Goal: Check status: Check status

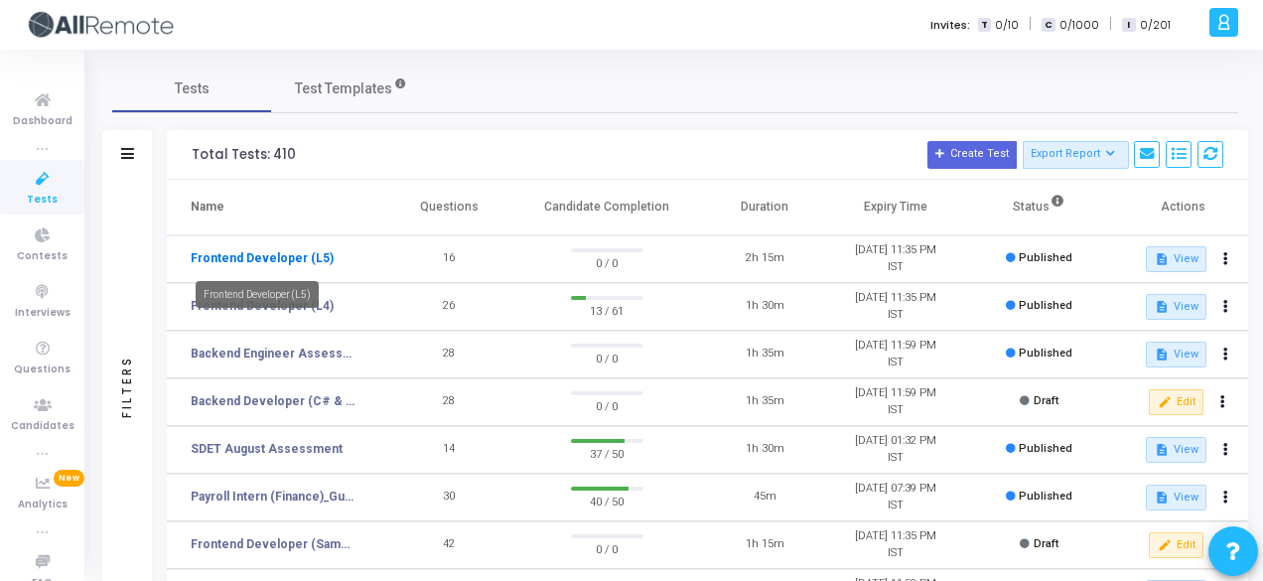
click at [319, 250] on link "Frontend Developer (L5)" at bounding box center [262, 258] width 143 height 18
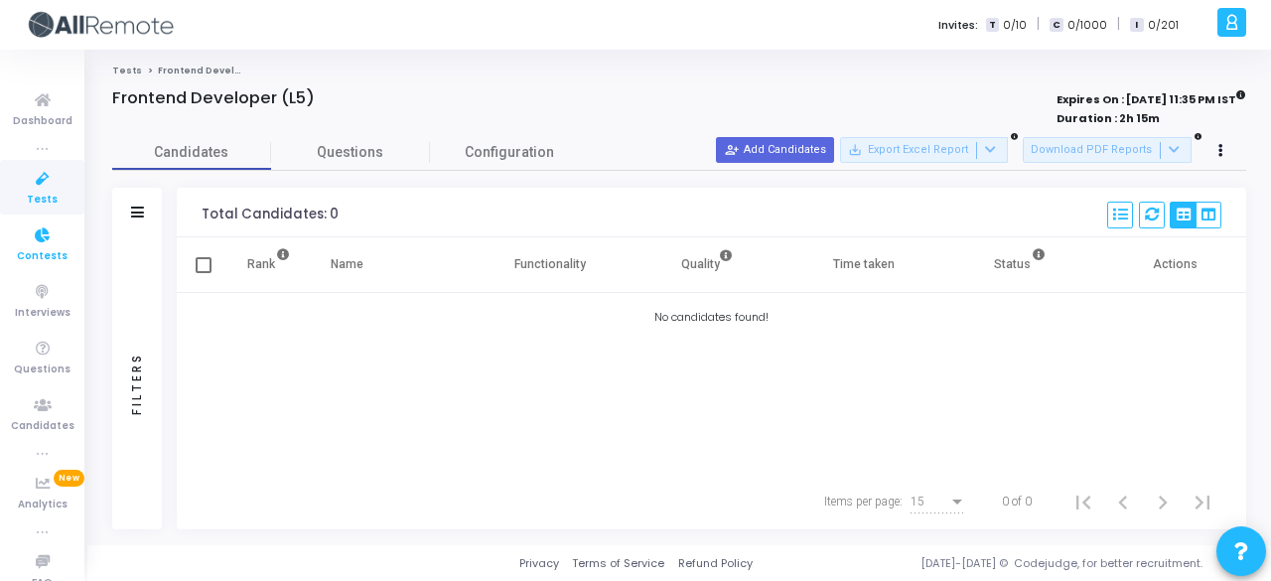
click at [35, 249] on span "Contests" at bounding box center [42, 256] width 51 height 17
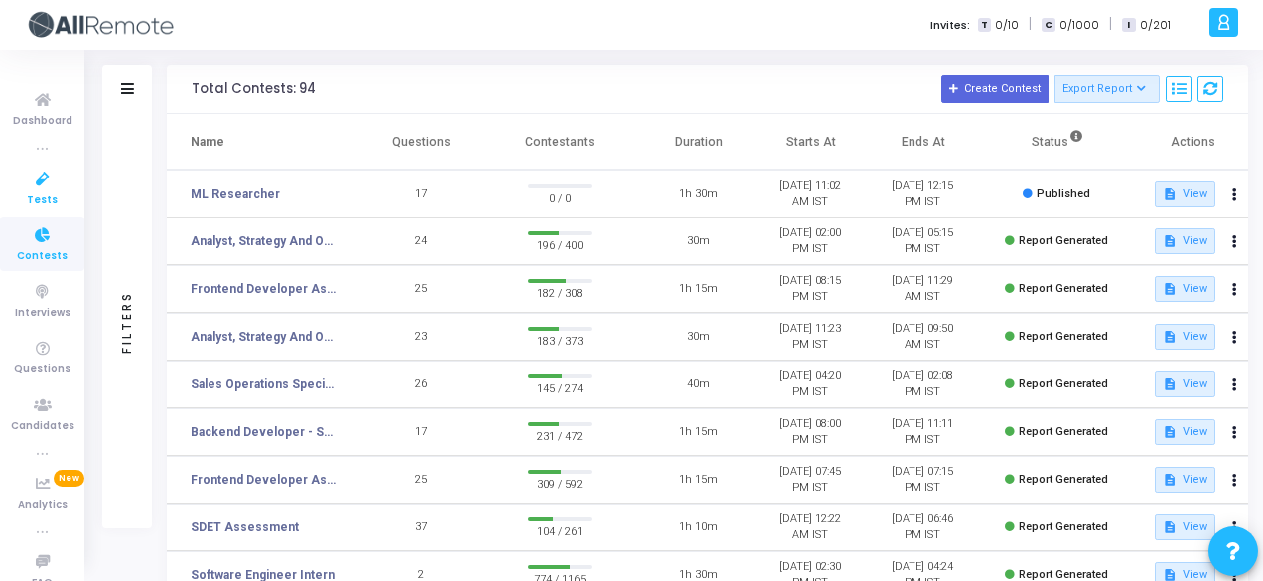
click at [50, 179] on icon at bounding box center [43, 179] width 42 height 25
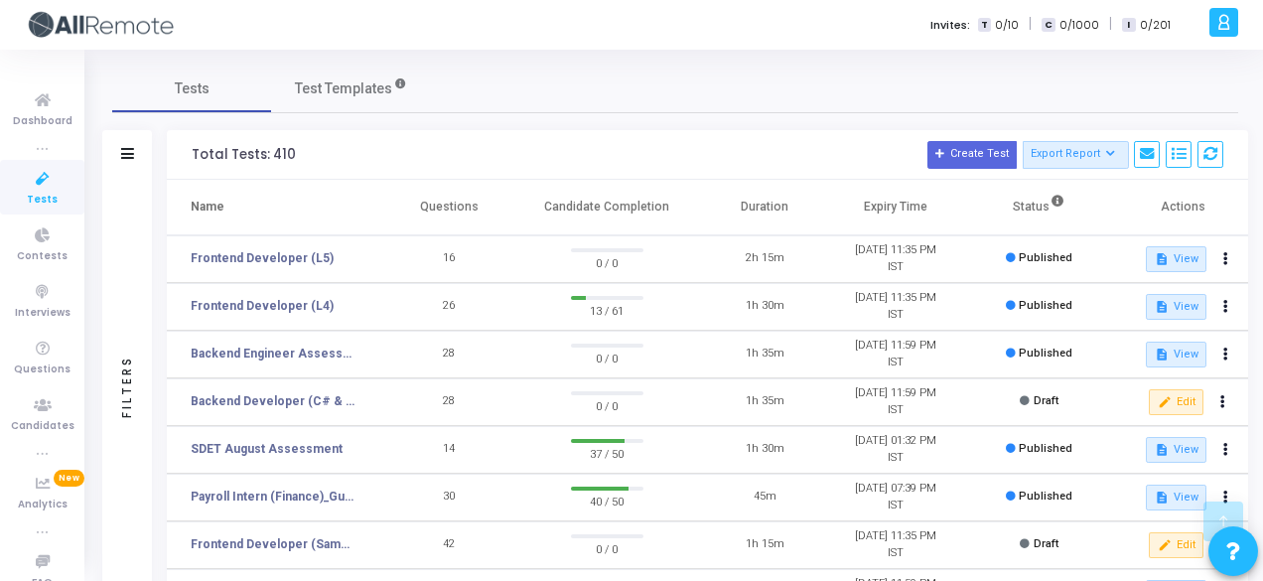
scroll to position [475, 0]
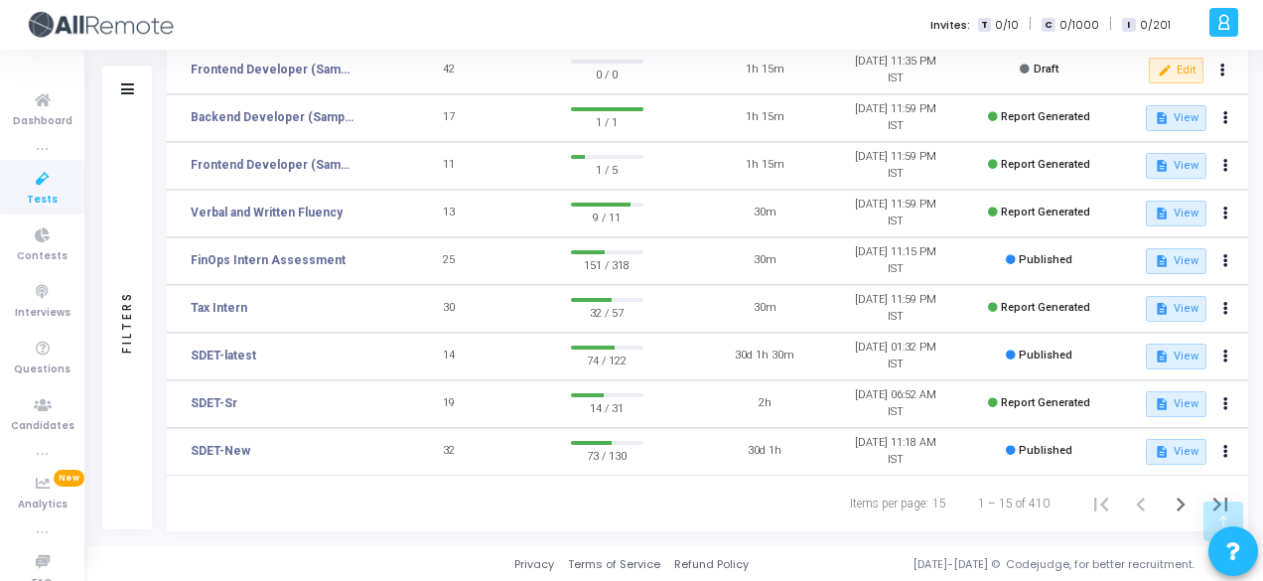
click at [318, 241] on td "FinOps Intern Assessment" at bounding box center [275, 261] width 217 height 48
click at [320, 254] on link "FinOps Intern Assessment" at bounding box center [268, 260] width 155 height 18
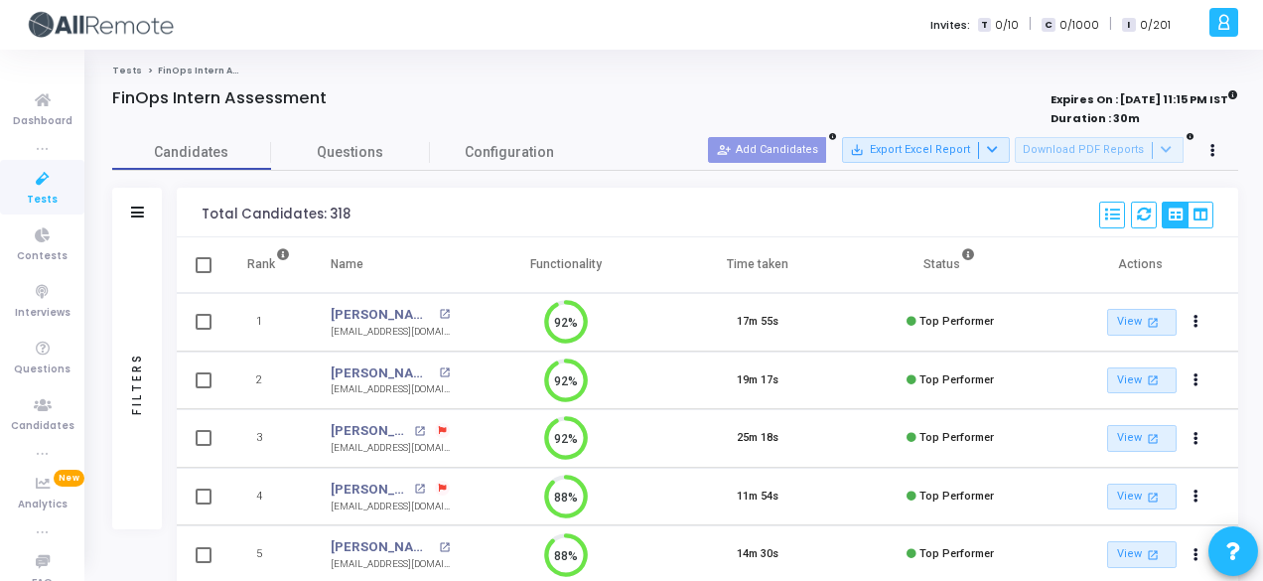
click at [131, 225] on div "Filters" at bounding box center [137, 213] width 50 height 50
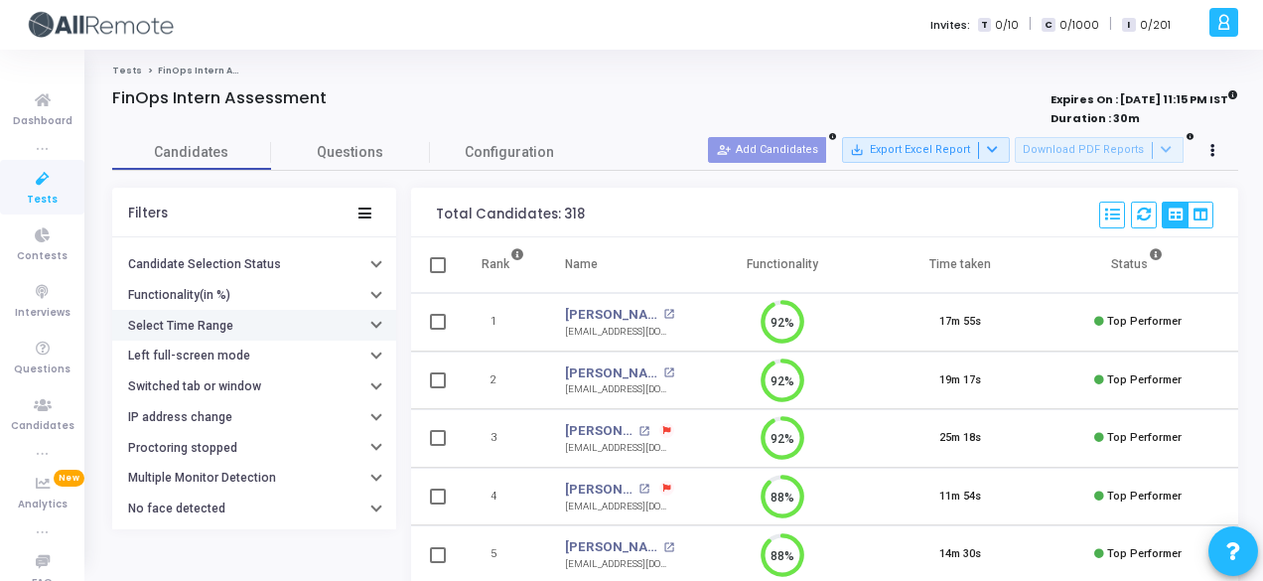
click at [269, 327] on button "Select Time Range" at bounding box center [254, 325] width 284 height 31
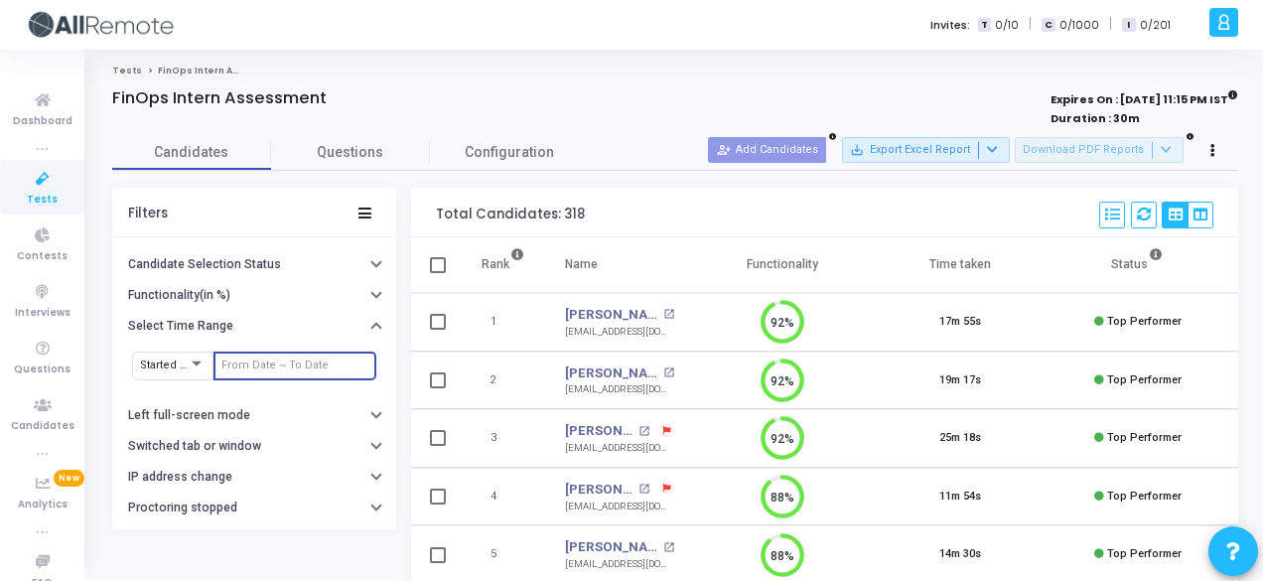
click at [280, 363] on input "text" at bounding box center [294, 365] width 147 height 12
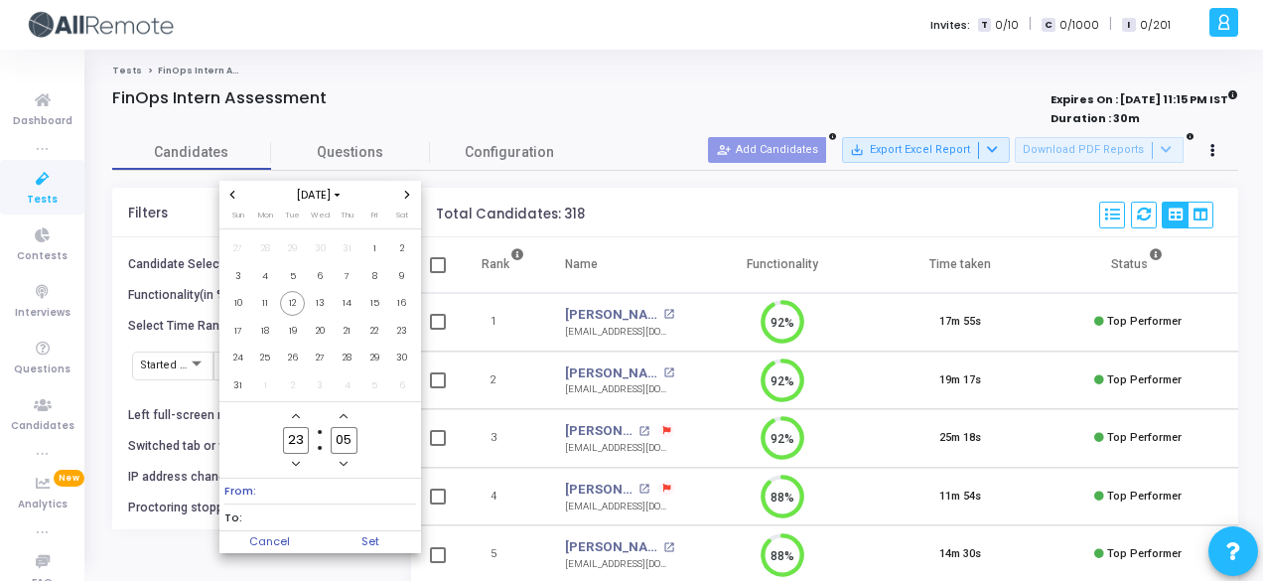
click at [226, 196] on span "Previous month" at bounding box center [232, 195] width 17 height 17
click at [411, 201] on span "Next month" at bounding box center [407, 195] width 17 height 17
click at [373, 274] on span "8" at bounding box center [374, 276] width 25 height 25
click at [296, 299] on span "12" at bounding box center [292, 303] width 25 height 25
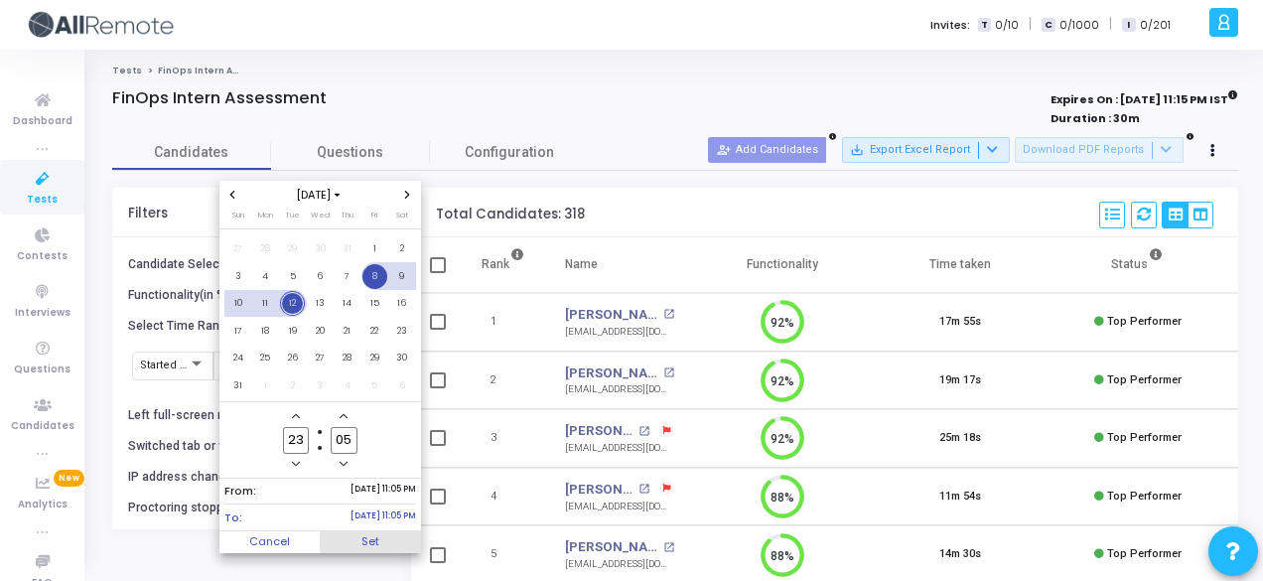
click at [380, 537] on span "Set" at bounding box center [370, 542] width 101 height 22
type input "[DATE] 11:05 PM - [DATE] 11:05 PM"
